Goal: Task Accomplishment & Management: Use online tool/utility

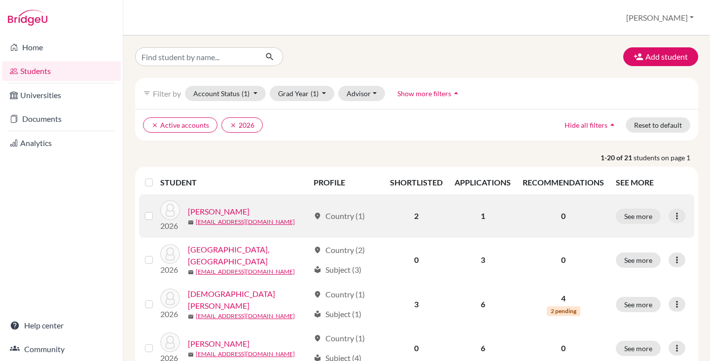
click at [205, 209] on link "Bedi, Sara" at bounding box center [219, 212] width 62 height 12
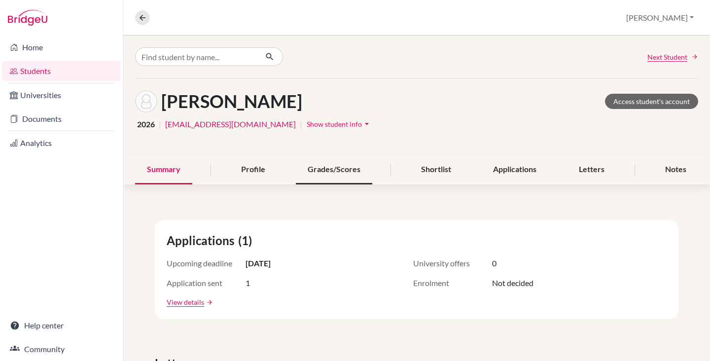
click at [339, 177] on div "Grades/Scores" at bounding box center [334, 169] width 76 height 29
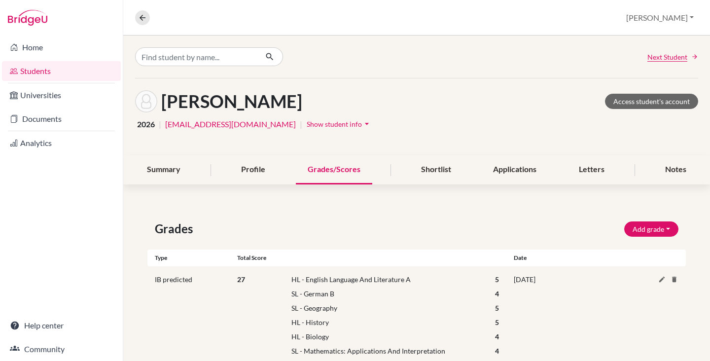
click at [349, 167] on div "Grades/Scores" at bounding box center [334, 169] width 76 height 29
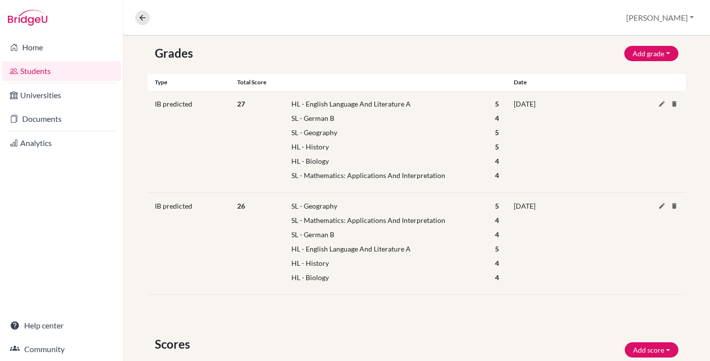
scroll to position [130, 0]
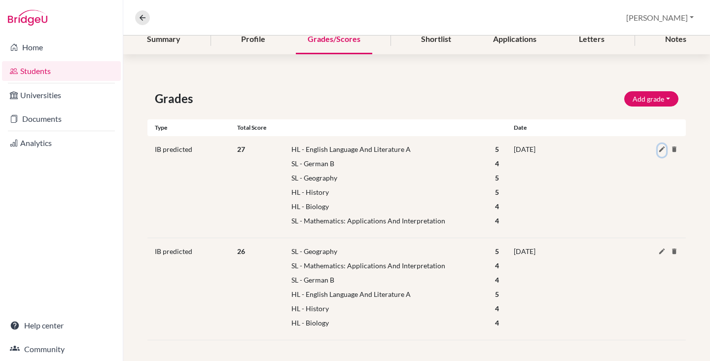
click at [658, 148] on icon at bounding box center [661, 148] width 7 height 7
select select "HL"
select select "69"
select select "5"
select select "95"
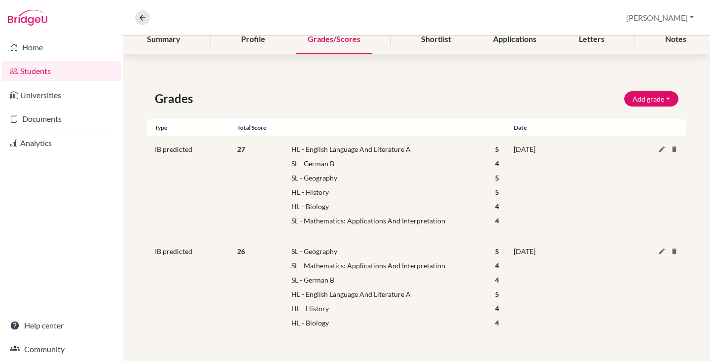
select select "4"
select select "93"
select select "5"
select select "HL"
select select "111"
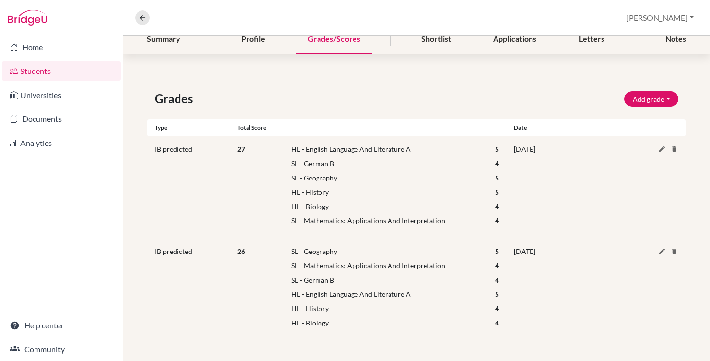
select select "5"
select select "HL"
select select "17"
select select "4"
select select "161"
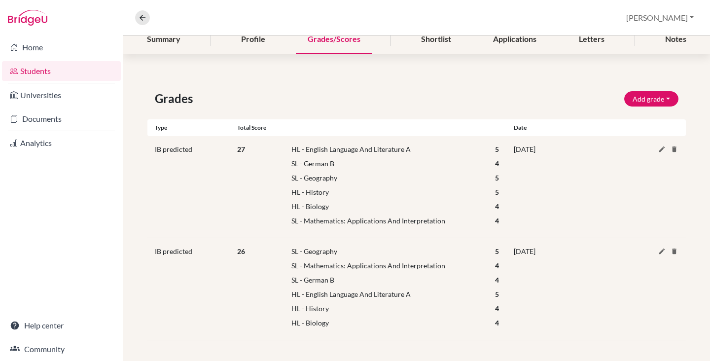
select select "4"
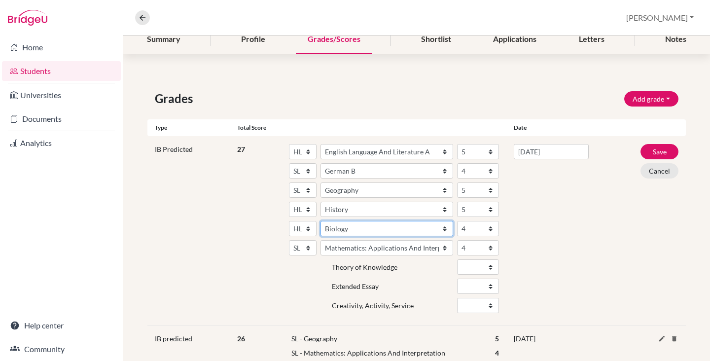
click at [358, 232] on select "Subject Albanian Literature A Amharic Literature A Arabic B Arabic Language And…" at bounding box center [386, 228] width 133 height 15
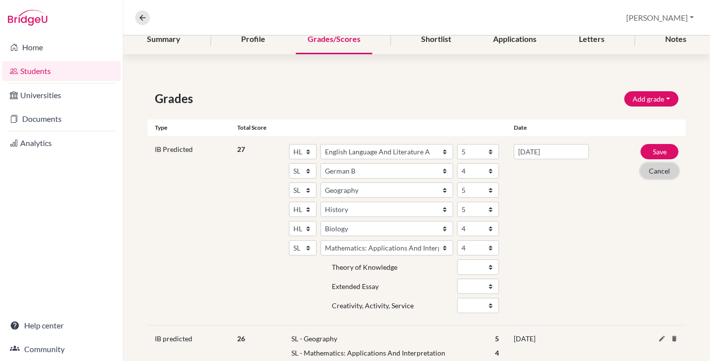
click at [659, 169] on button "Cancel" at bounding box center [659, 170] width 38 height 15
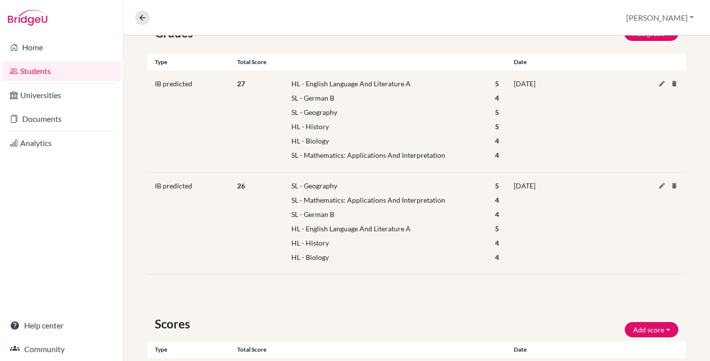
scroll to position [149, 0]
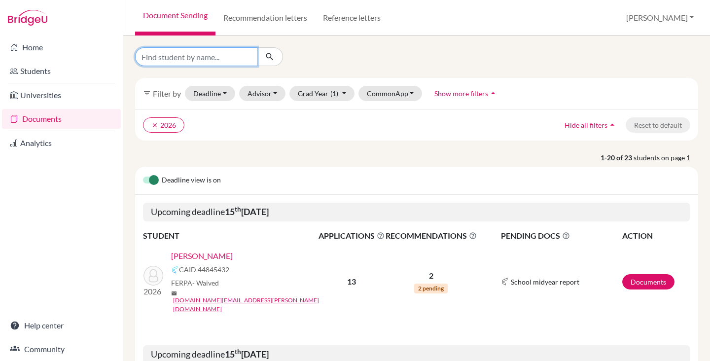
click at [181, 50] on input "Find student by name..." at bounding box center [196, 56] width 122 height 19
type input "park"
click button "submit" at bounding box center [270, 56] width 26 height 19
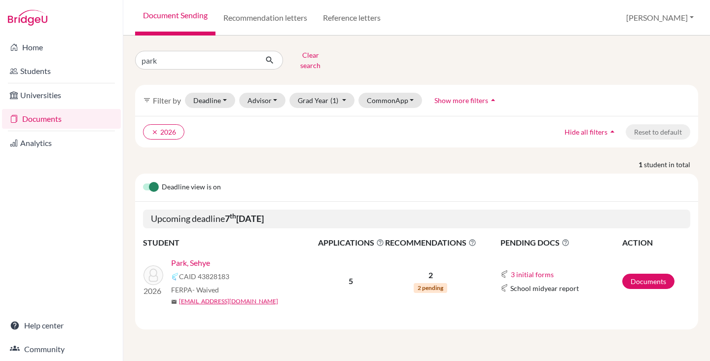
click at [196, 257] on link "Park, Sehye" at bounding box center [190, 263] width 39 height 12
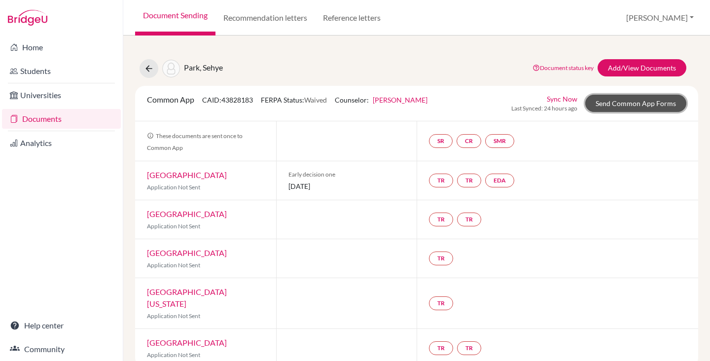
click at [593, 106] on link "Send Common App Forms" at bounding box center [635, 103] width 101 height 17
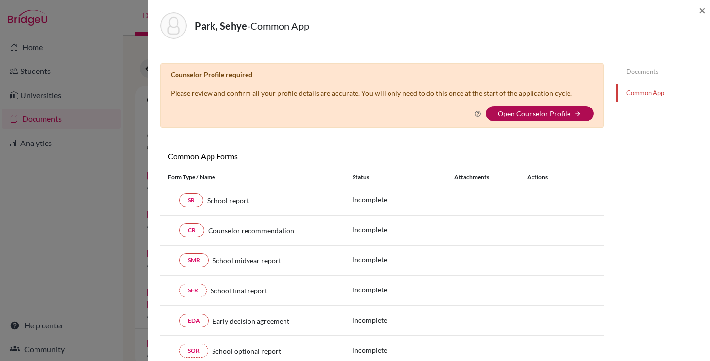
click at [534, 112] on link "Open Counselor Profile" at bounding box center [534, 113] width 72 height 8
click at [512, 110] on link "Open Counselor Profile" at bounding box center [534, 113] width 72 height 8
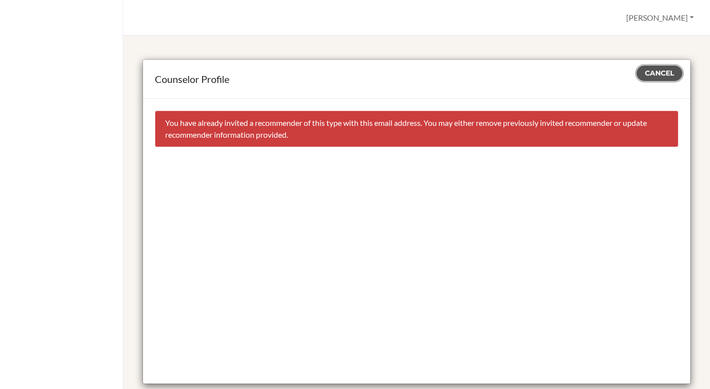
click at [648, 73] on span "Cancel" at bounding box center [659, 73] width 29 height 9
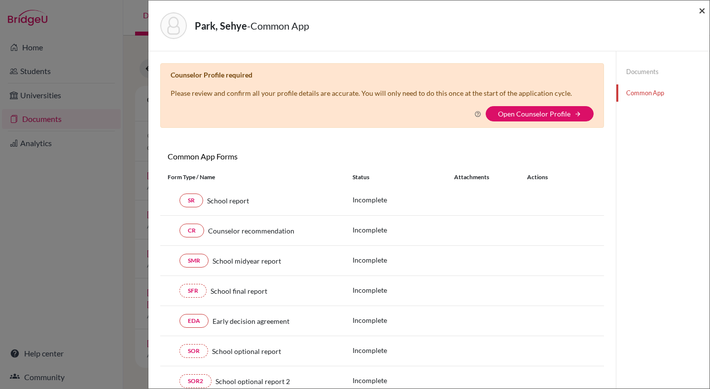
click at [702, 10] on span "×" at bounding box center [702, 10] width 7 height 14
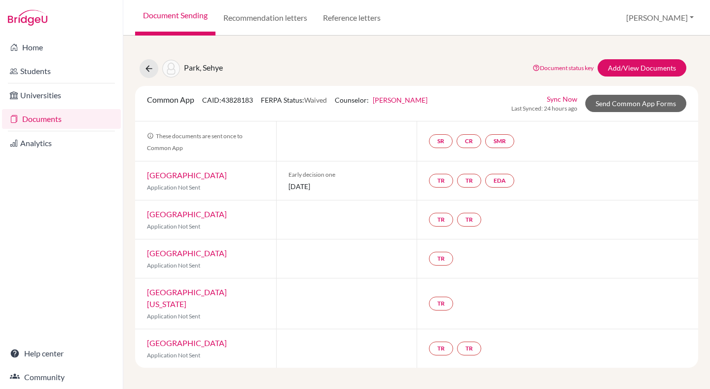
click at [236, 102] on span "CAID: 43828183" at bounding box center [227, 100] width 51 height 8
copy span "43828183"
click at [677, 23] on button "[PERSON_NAME]" at bounding box center [660, 17] width 76 height 19
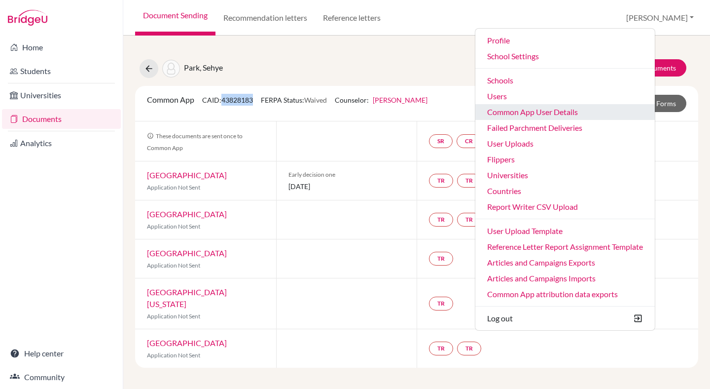
click at [582, 115] on link "Common App User Details" at bounding box center [564, 112] width 179 height 16
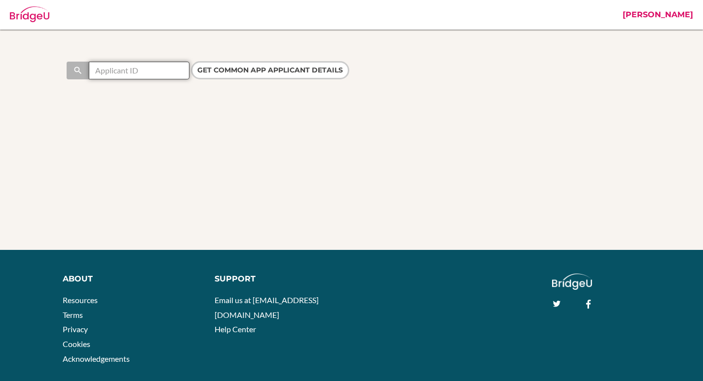
drag, startPoint x: 122, startPoint y: 77, endPoint x: 136, endPoint y: 76, distance: 13.9
click at [122, 77] on input "text" at bounding box center [139, 71] width 101 height 18
paste input "43828183"
type input "43828183"
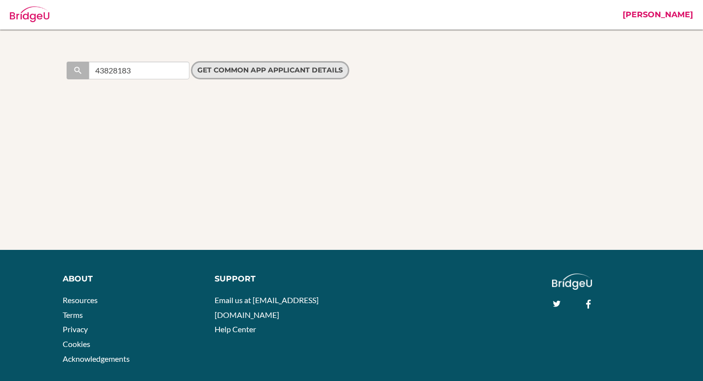
click at [248, 71] on input "Get Common App applicant details" at bounding box center [270, 70] width 158 height 18
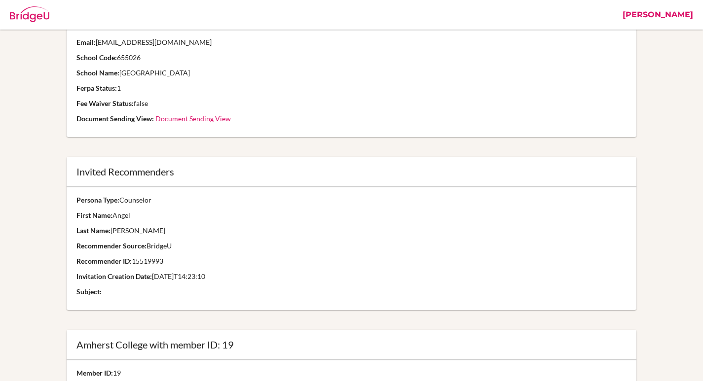
scroll to position [169, 0]
